Goal: Transaction & Acquisition: Purchase product/service

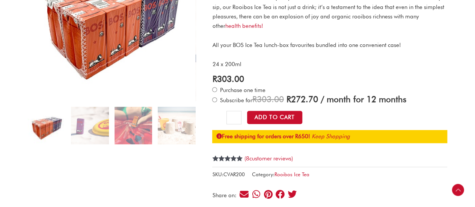
scroll to position [150, 0]
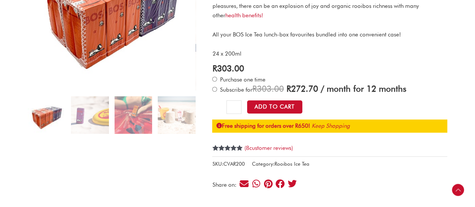
click at [286, 163] on link "Rooibos Ice Tea" at bounding box center [291, 164] width 35 height 6
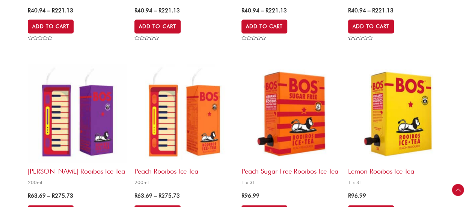
scroll to position [413, 0]
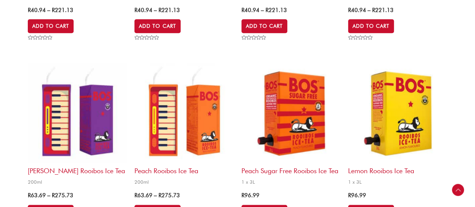
click at [82, 125] on img at bounding box center [77, 112] width 99 height 99
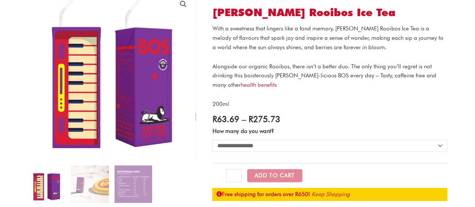
scroll to position [113, 0]
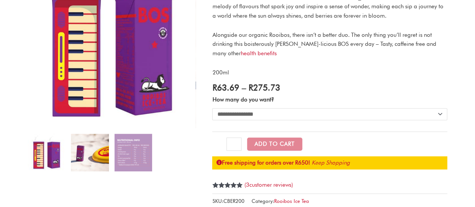
click at [92, 158] on img at bounding box center [90, 153] width 38 height 38
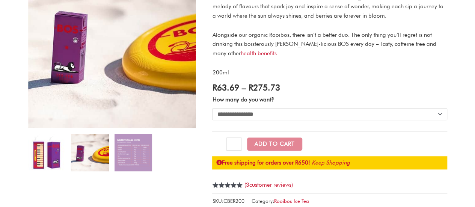
click at [49, 159] on img at bounding box center [47, 153] width 38 height 38
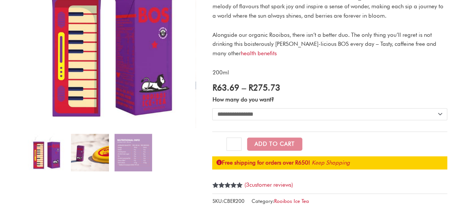
click at [103, 163] on img at bounding box center [90, 153] width 38 height 38
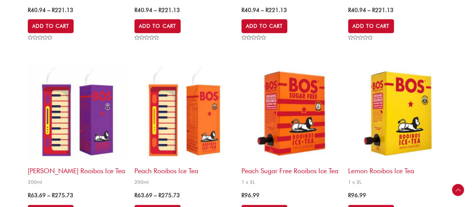
click at [207, 135] on img at bounding box center [183, 112] width 99 height 99
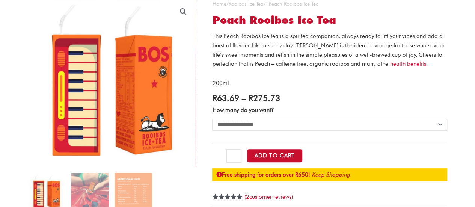
scroll to position [75, 0]
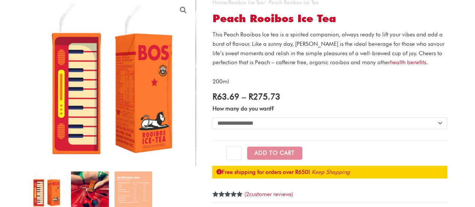
click at [92, 190] on img at bounding box center [90, 190] width 38 height 38
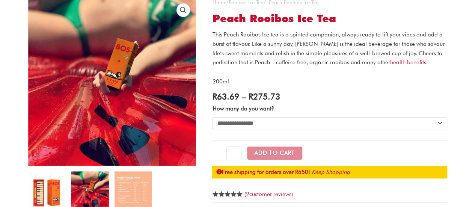
click at [52, 193] on img at bounding box center [47, 190] width 38 height 38
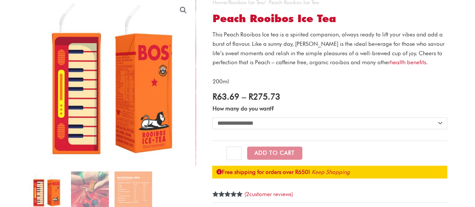
scroll to position [0, 0]
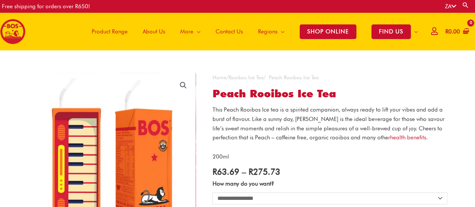
click at [115, 30] on span "Product Range" at bounding box center [110, 31] width 36 height 23
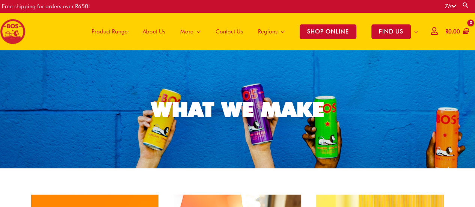
click at [154, 30] on span "About Us" at bounding box center [154, 31] width 23 height 23
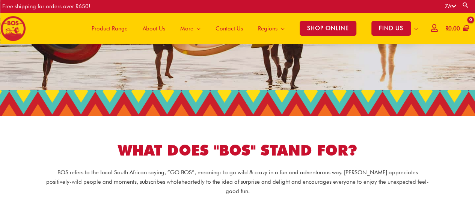
scroll to position [111, 0]
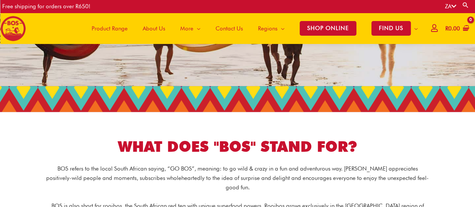
click at [8, 31] on img at bounding box center [13, 29] width 26 height 26
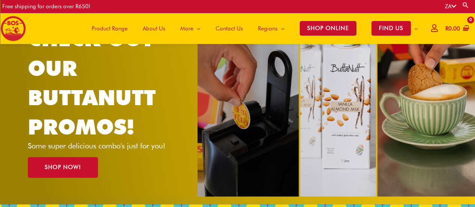
scroll to position [74, 0]
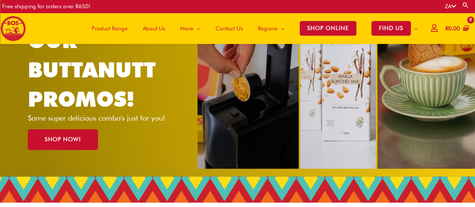
click at [113, 29] on span "Product Range" at bounding box center [110, 28] width 36 height 23
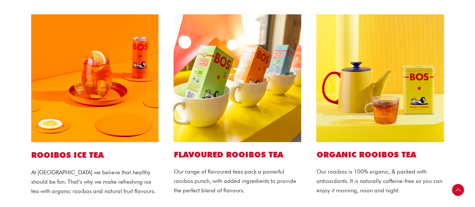
scroll to position [188, 0]
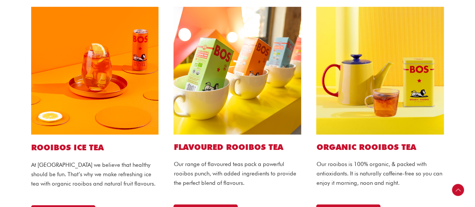
click at [56, 148] on h1 "ROOIBOS ICE TEA" at bounding box center [95, 147] width 128 height 11
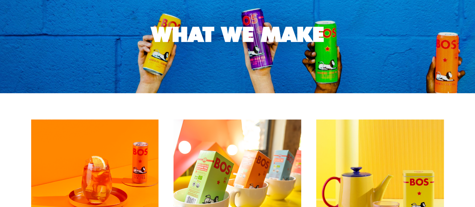
scroll to position [0, 0]
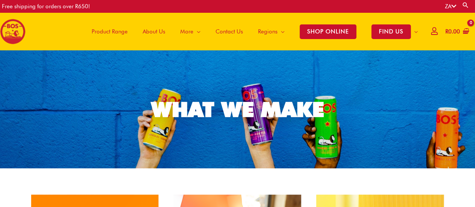
click at [15, 35] on img at bounding box center [13, 32] width 26 height 26
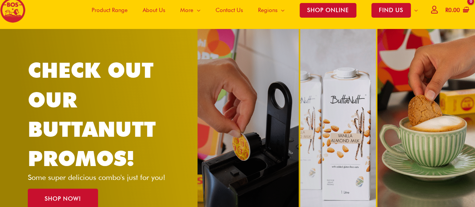
scroll to position [38, 0]
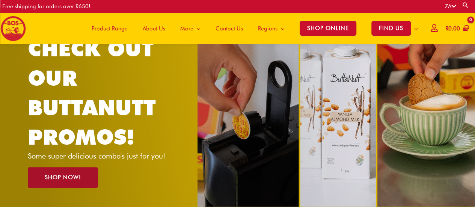
click at [70, 177] on span "SHOP NOW!" at bounding box center [63, 178] width 36 height 6
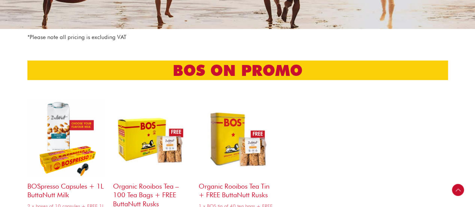
scroll to position [150, 0]
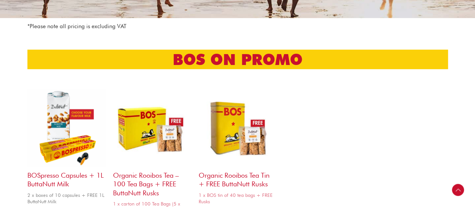
click at [62, 116] on img at bounding box center [66, 128] width 78 height 78
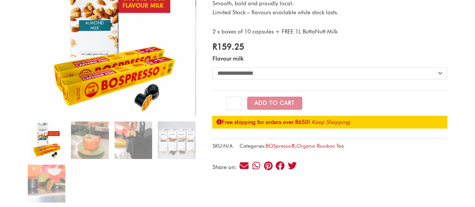
scroll to position [150, 0]
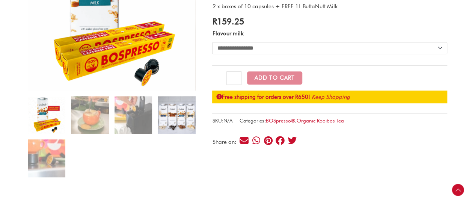
click at [173, 119] on img at bounding box center [177, 115] width 38 height 38
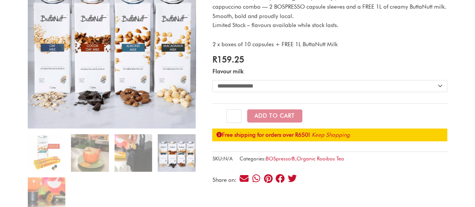
scroll to position [113, 0]
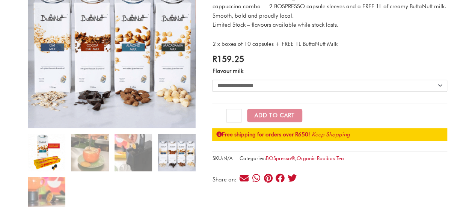
click at [52, 166] on img at bounding box center [47, 153] width 38 height 38
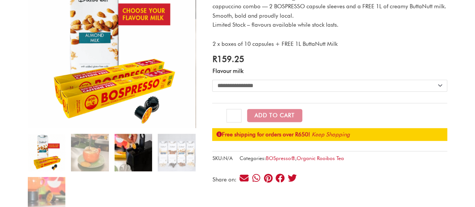
scroll to position [0, 0]
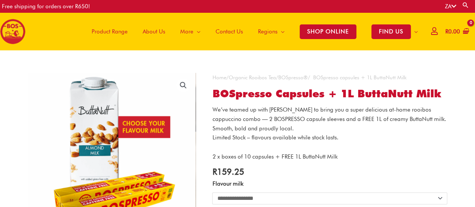
click at [454, 5] on icon at bounding box center [453, 6] width 5 height 6
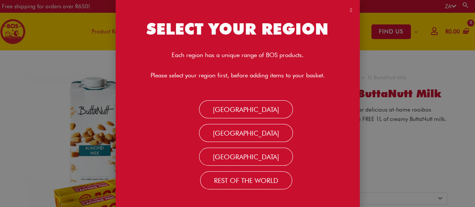
click at [427, 75] on div "SELECT YOUR REGION Each region has a unique range of BOS products. Please selec…" at bounding box center [237, 103] width 475 height 207
